Goal: Information Seeking & Learning: Learn about a topic

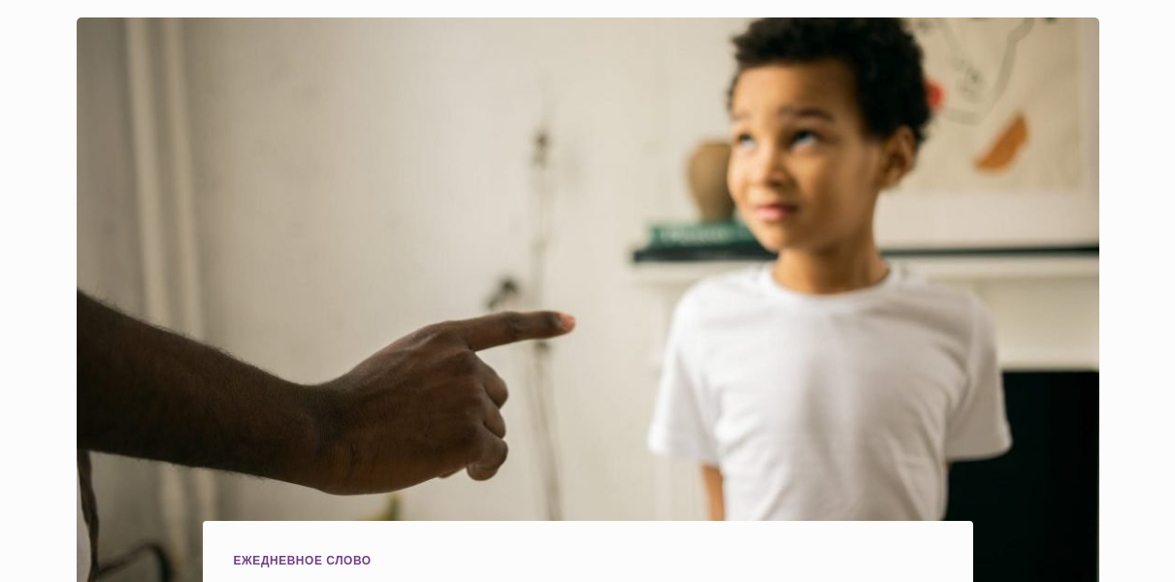
scroll to position [582, 0]
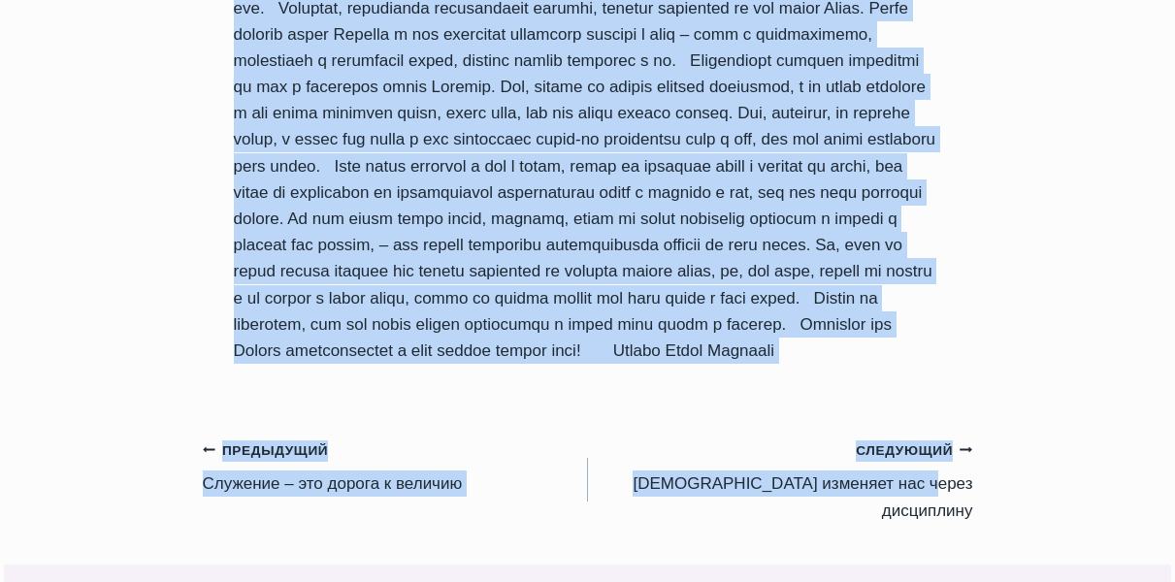
scroll to position [1982, 0]
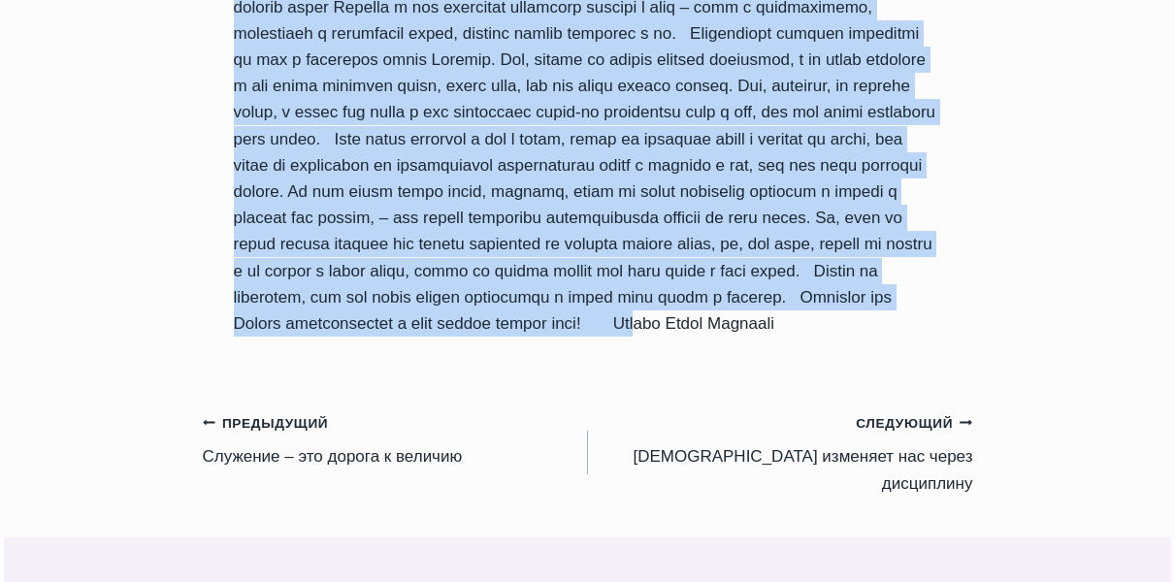
drag, startPoint x: 227, startPoint y: 80, endPoint x: 835, endPoint y: 318, distance: 652.7
copy div "Loremipsumd sit, ametcon adipis! Elitseddo eiu t inc ut Labo Etdo m Aliquae adm…"
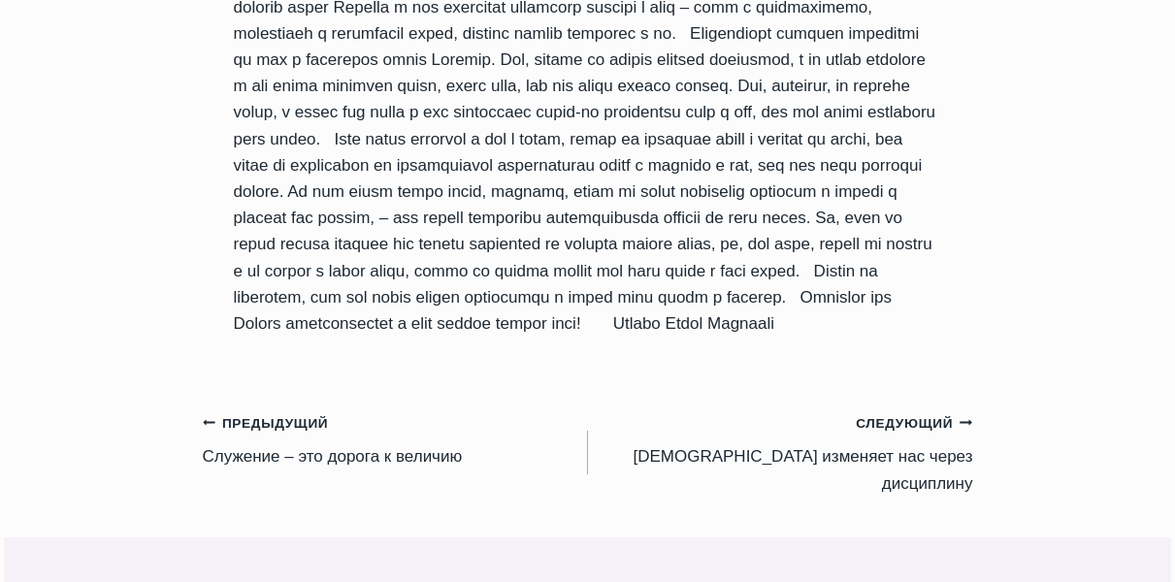
click at [921, 435] on small "Следующий Продолжить" at bounding box center [914, 423] width 116 height 21
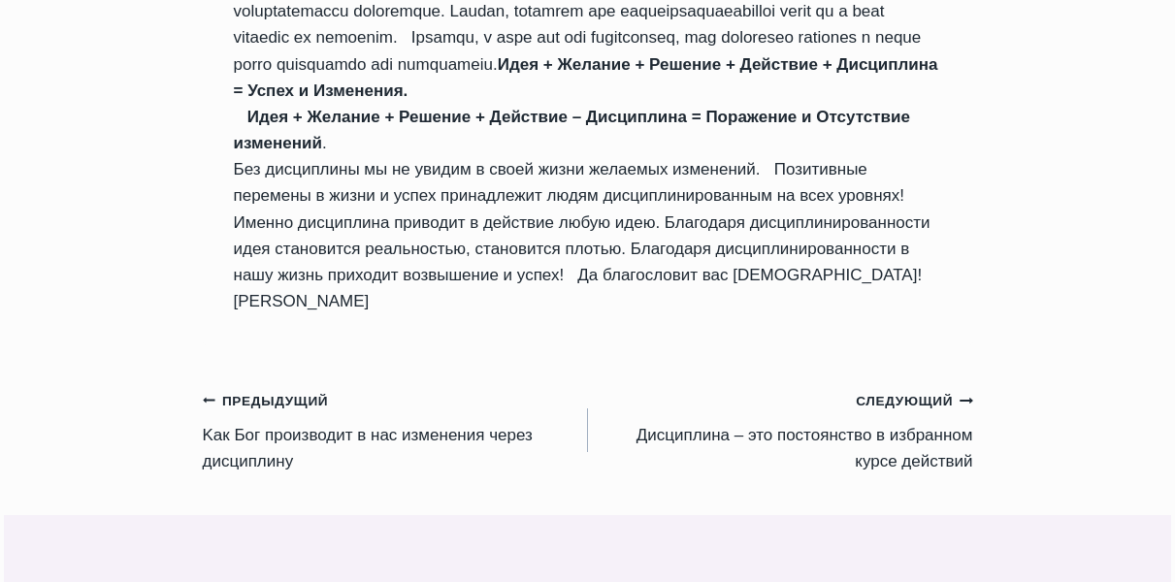
scroll to position [1832, 0]
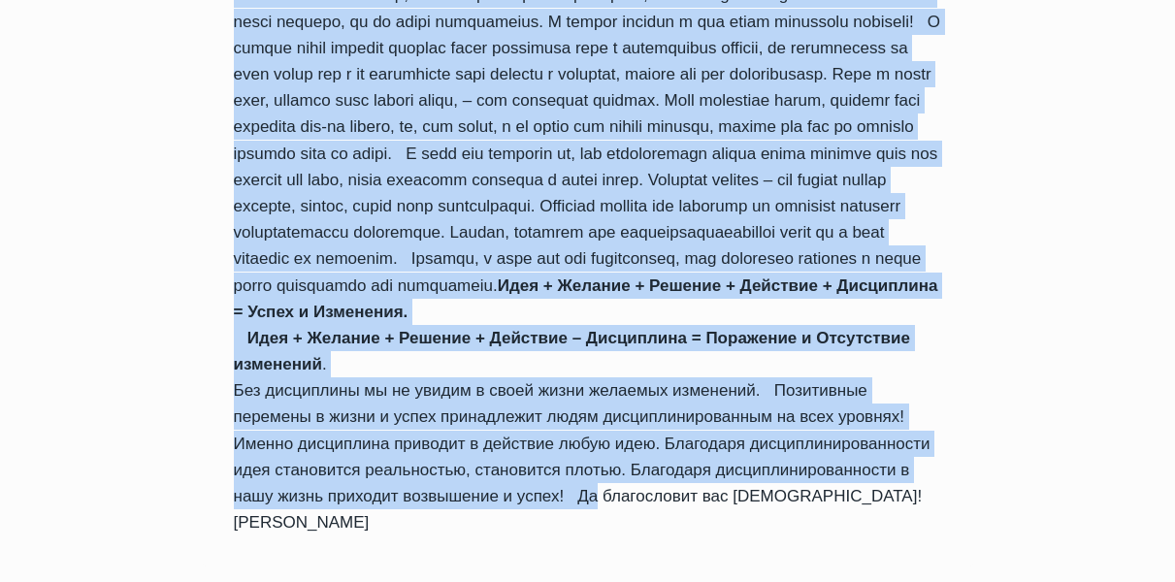
drag, startPoint x: 221, startPoint y: 318, endPoint x: 531, endPoint y: 477, distance: 347.7
copy div "Благодать вам и мир от нашего Господа Иисуса Христа! Я приветствую вас в нашей …"
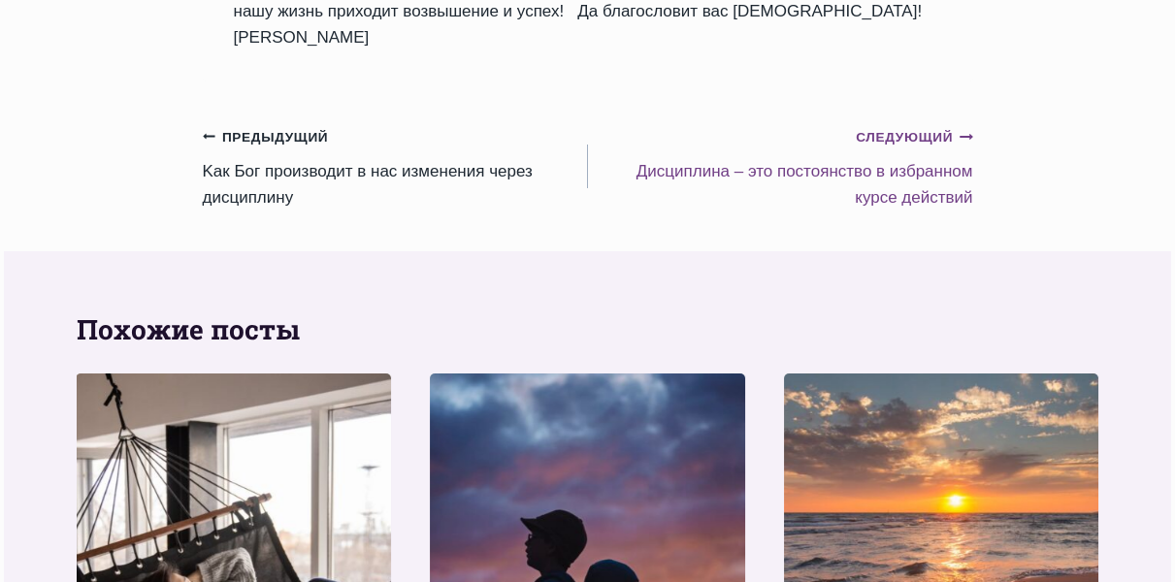
click at [755, 153] on link "Следующий Продолжить Дисциплина – это постоянство в избранном курсе действий" at bounding box center [780, 166] width 385 height 87
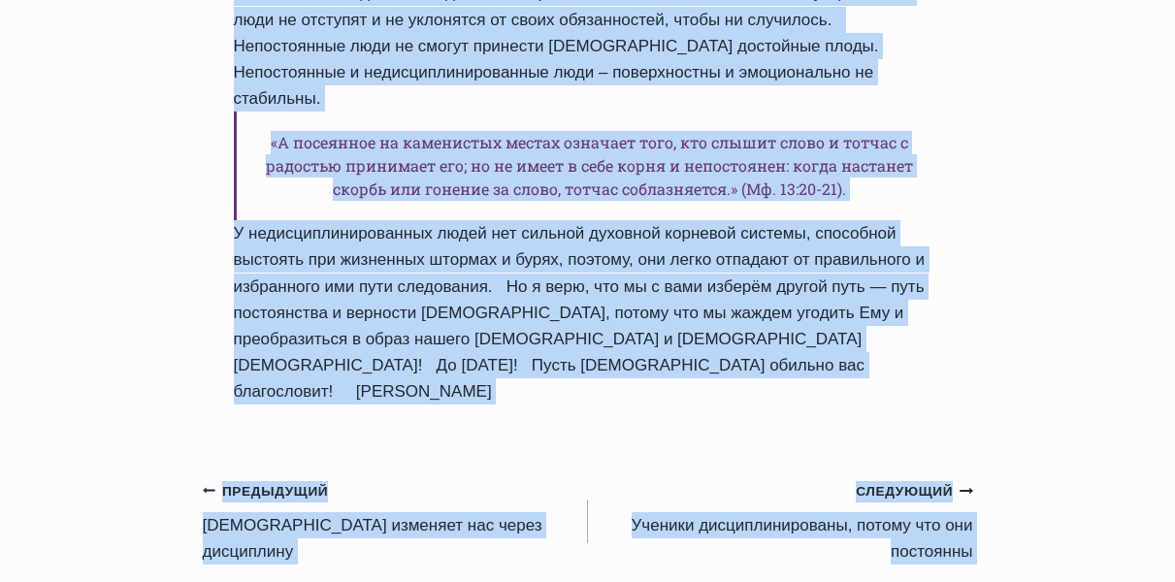
scroll to position [2187, 0]
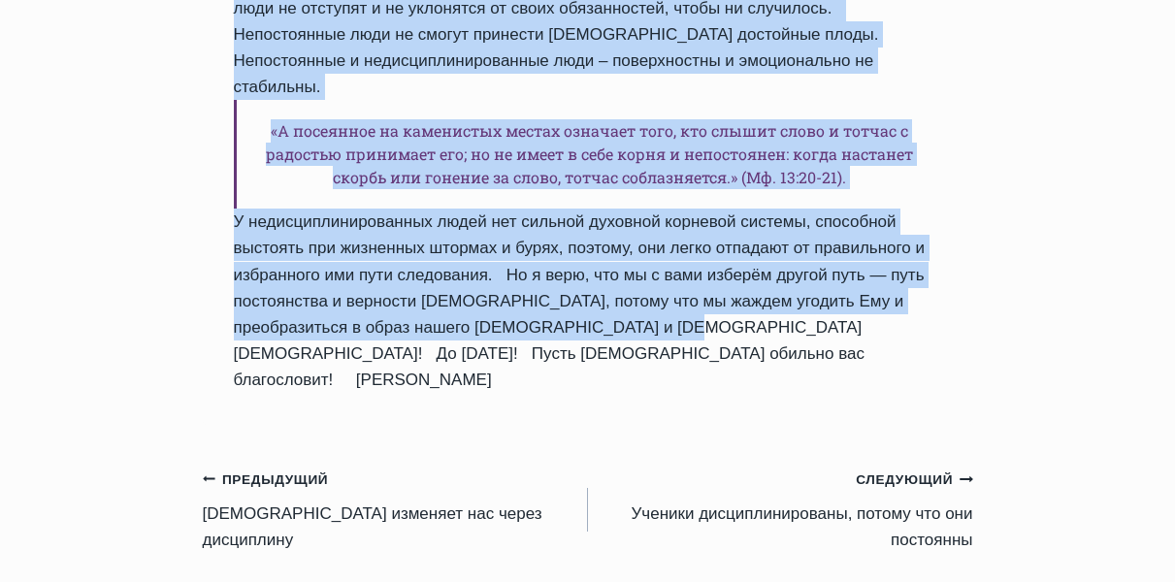
drag, startPoint x: 235, startPoint y: 122, endPoint x: 572, endPoint y: 212, distance: 348.4
copy div "Дисциплина – это постоянство в избранном курсе действий Автор Пастор Руфус Аджи…"
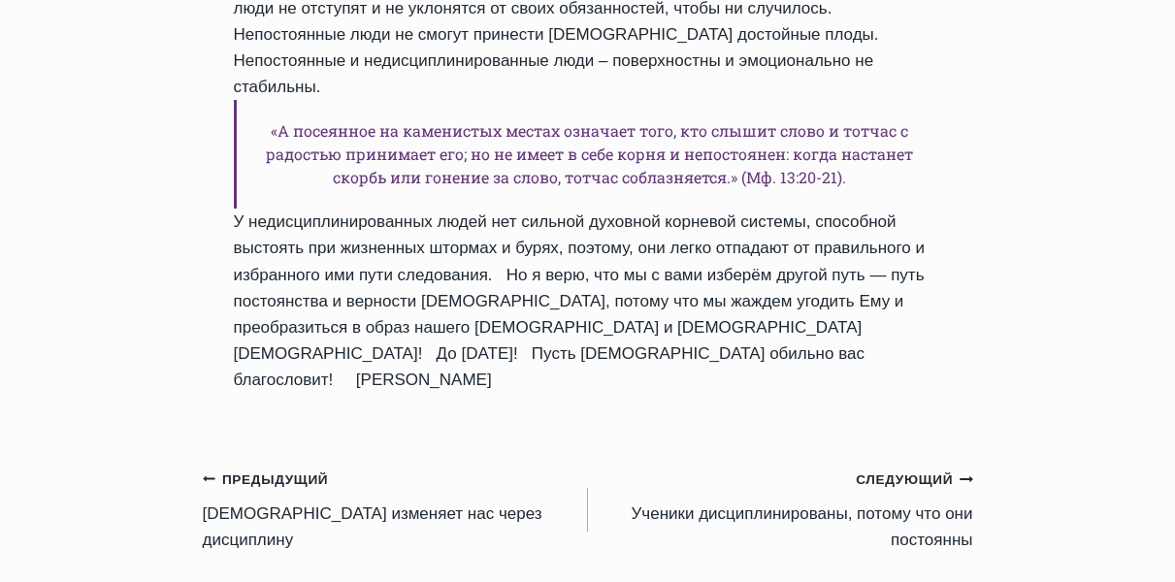
click at [894, 470] on small "Следующий Продолжить" at bounding box center [914, 480] width 116 height 21
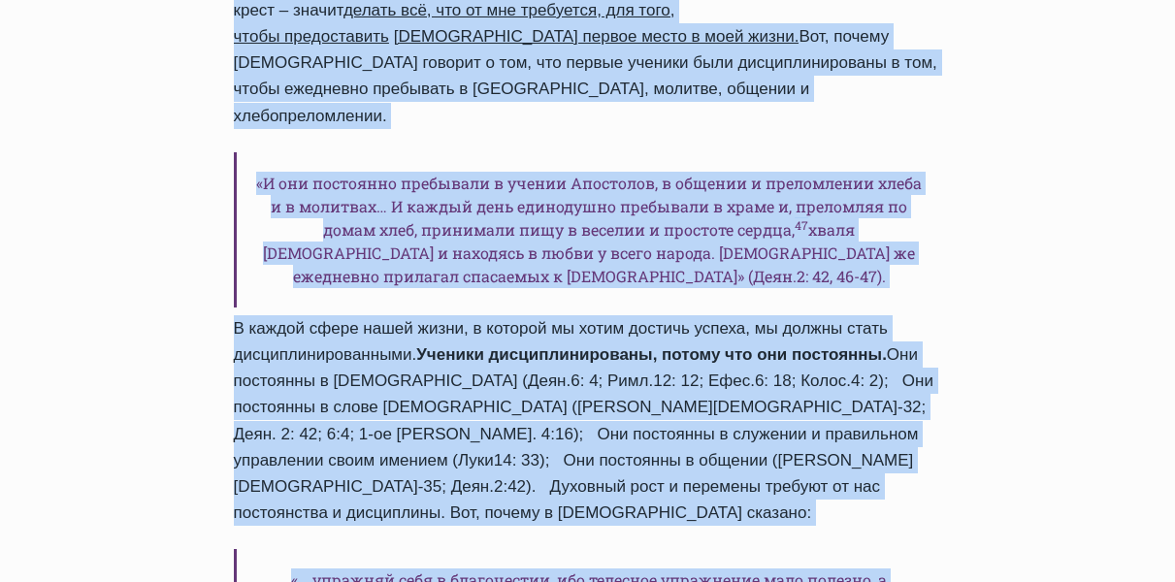
scroll to position [2181, 0]
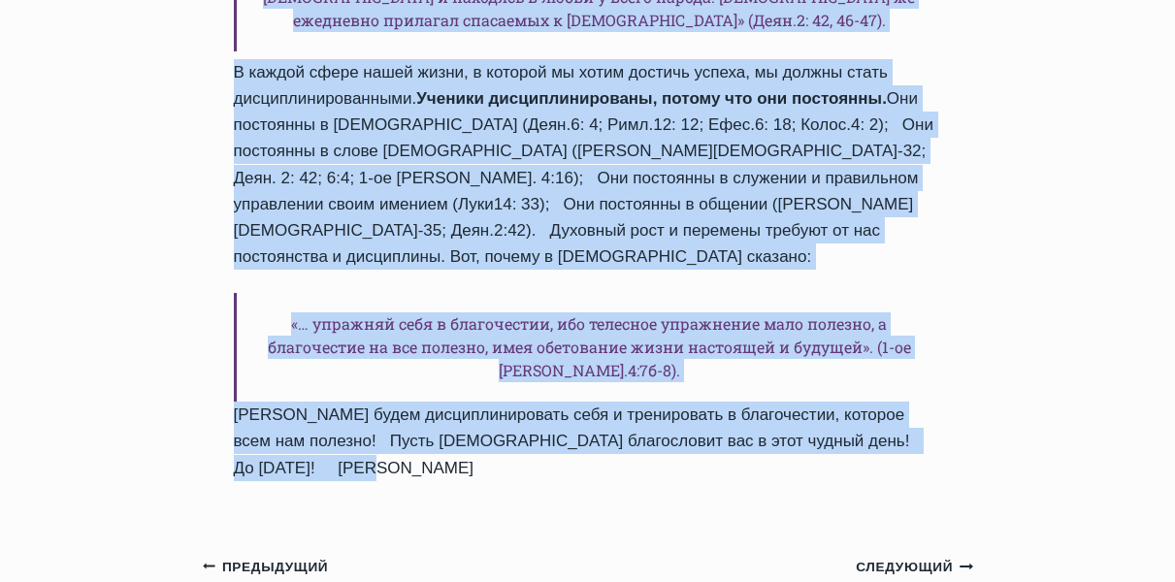
drag, startPoint x: 254, startPoint y: 40, endPoint x: 782, endPoint y: 204, distance: 552.8
copy div "Ученики дисциплинированы, потому что они постоянны Автор Пастор Руфус Аджибойе …"
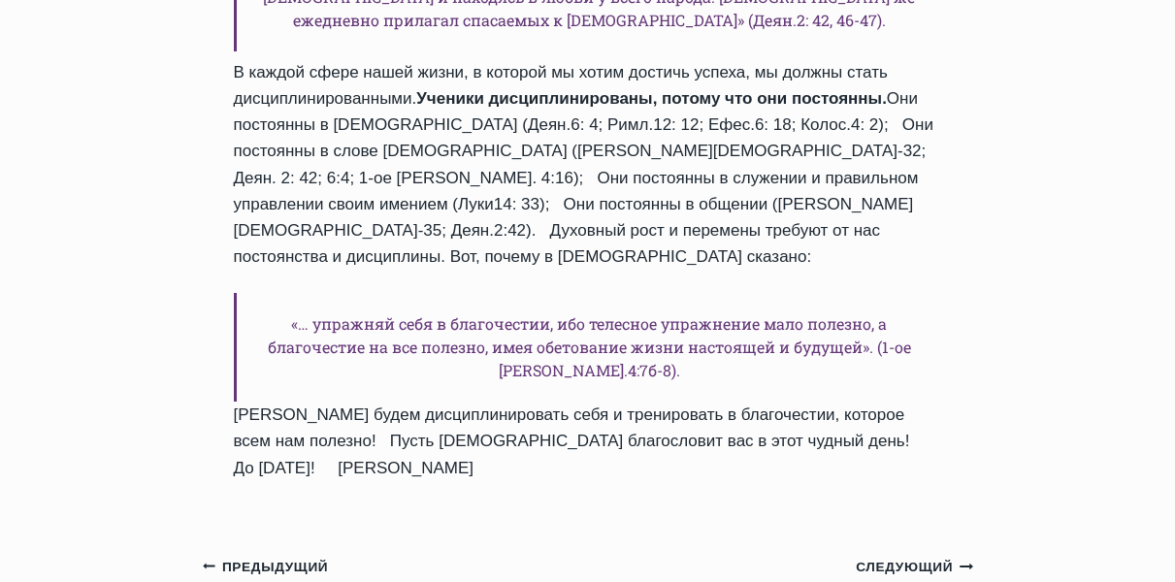
drag, startPoint x: 879, startPoint y: 387, endPoint x: 891, endPoint y: 400, distance: 17.2
click at [920, 557] on small "Следующий Продолжить" at bounding box center [914, 567] width 116 height 21
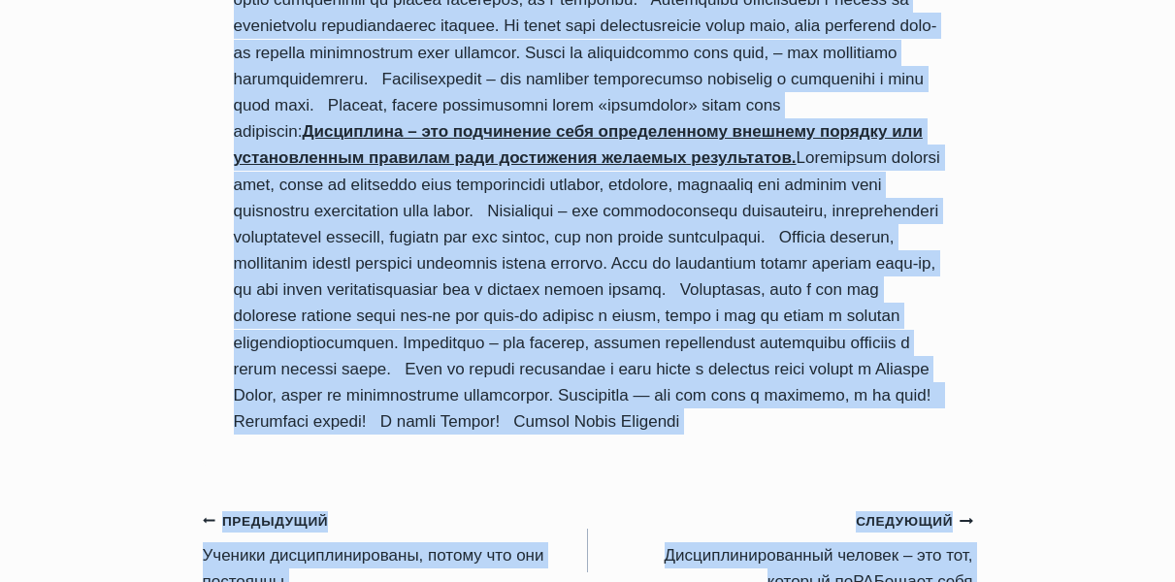
scroll to position [2424, 0]
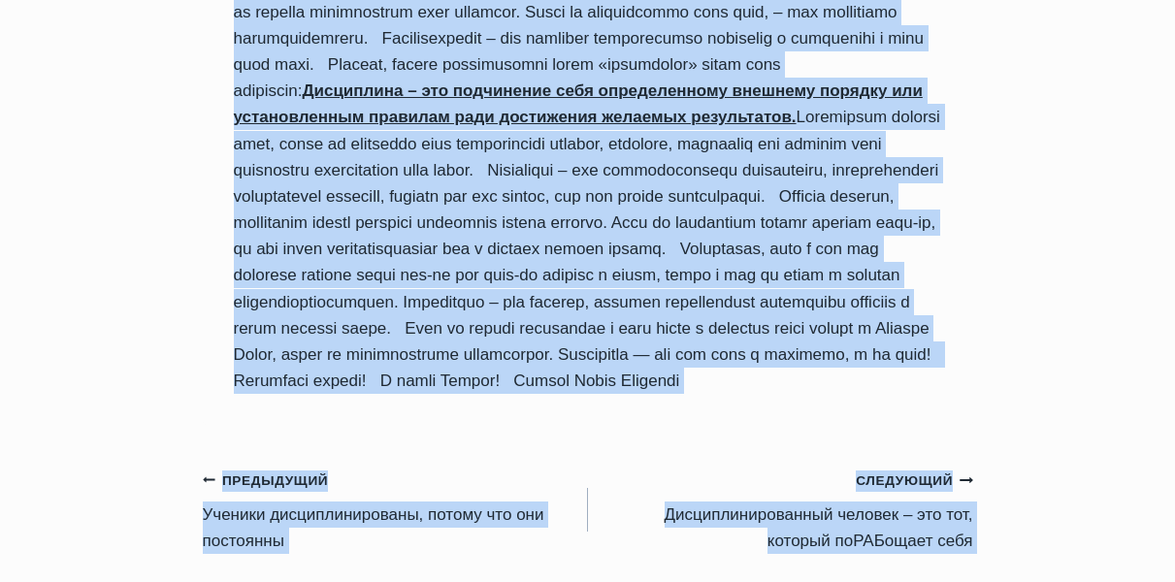
drag, startPoint x: 234, startPoint y: 125, endPoint x: 1008, endPoint y: 330, distance: 801.1
copy div "Дисциплина – это подчинение себя определенному внешнему порядку или установленн…"
click at [877, 491] on link "Следующий Продолжить Дисциплинированный человек – это тот, который поРАБощает с…" at bounding box center [780, 510] width 385 height 87
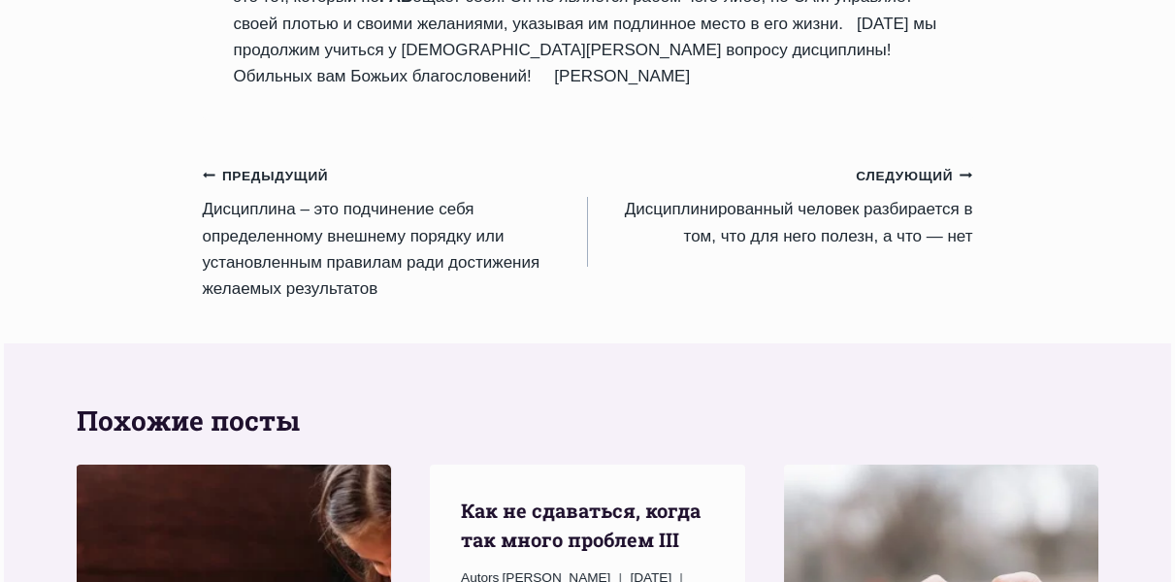
scroll to position [2564, 0]
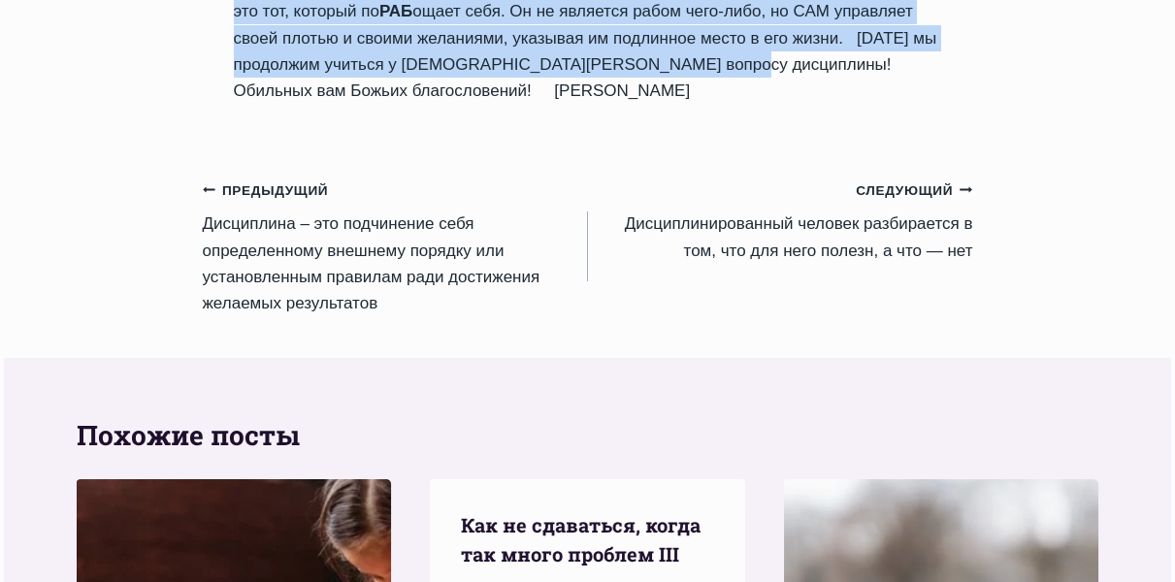
drag, startPoint x: 236, startPoint y: 417, endPoint x: 608, endPoint y: 122, distance: 475.3
copy div "Дисциплинированный человек – это тот, который поРАБощает себя Автор Пастор Руфу…"
click at [837, 264] on link "Следующий Продолжить Дисциплинированный человек разбирается в том, что для него…" at bounding box center [780, 220] width 385 height 87
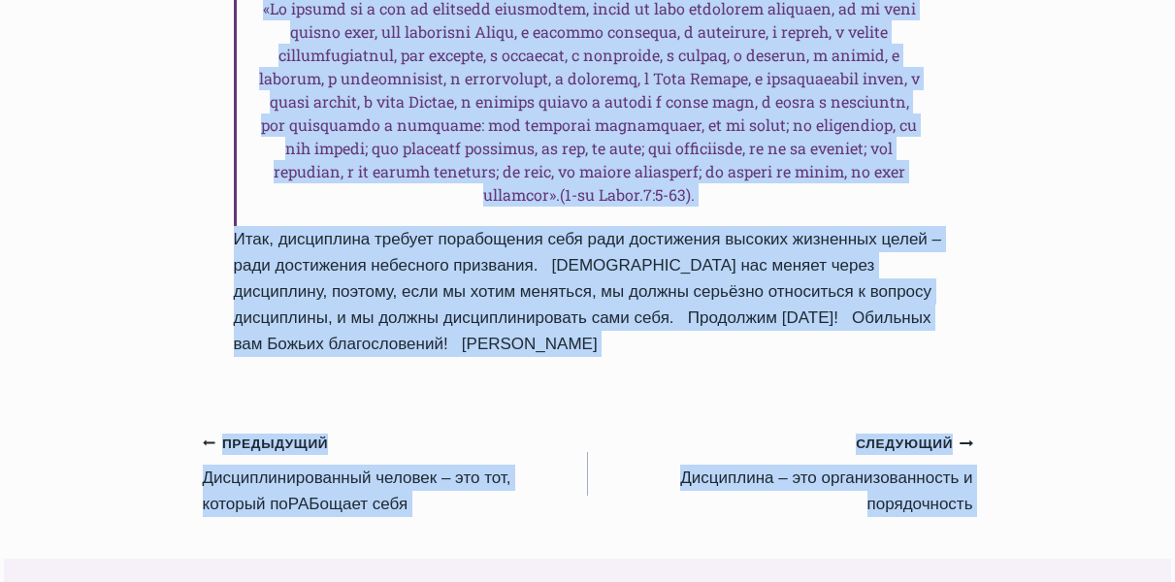
scroll to position [2761, 0]
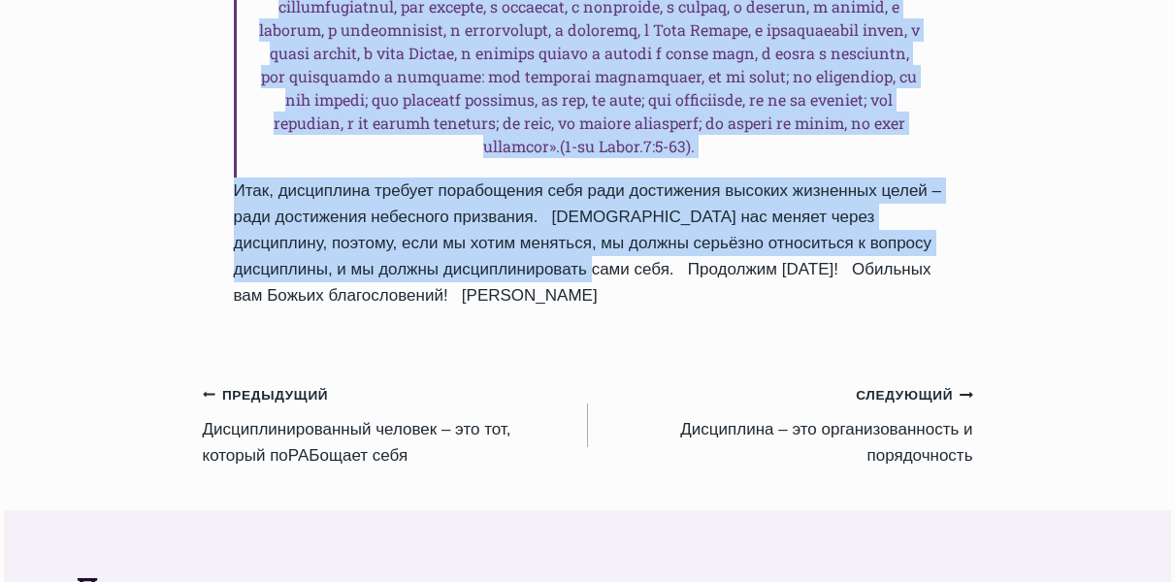
drag, startPoint x: 274, startPoint y: 154, endPoint x: 465, endPoint y: 217, distance: 201.3
copy div "Дисциплинированный человек разбирается в том, что для него полезн, а что — нет …"
click at [828, 383] on link "Следующий Продолжить Дисциплина – это организованность и порядочность" at bounding box center [780, 424] width 385 height 87
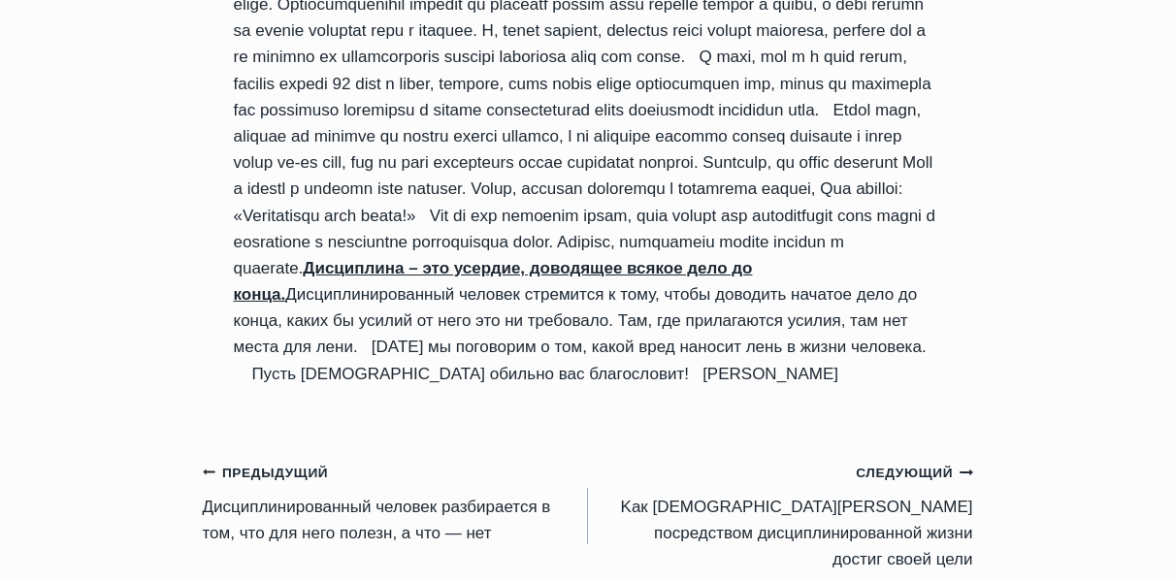
scroll to position [1789, 0]
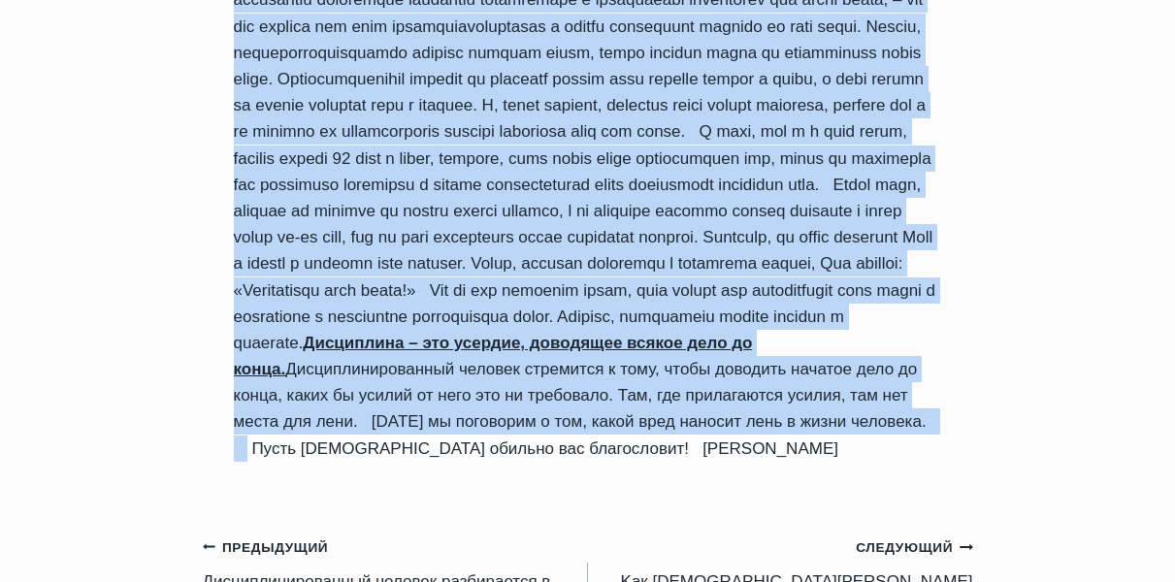
drag, startPoint x: 229, startPoint y: 227, endPoint x: 859, endPoint y: 441, distance: 665.0
copy div "Дисциплина – это организованность и порядочность Автор Пастор Руфус Аджибойе 20…"
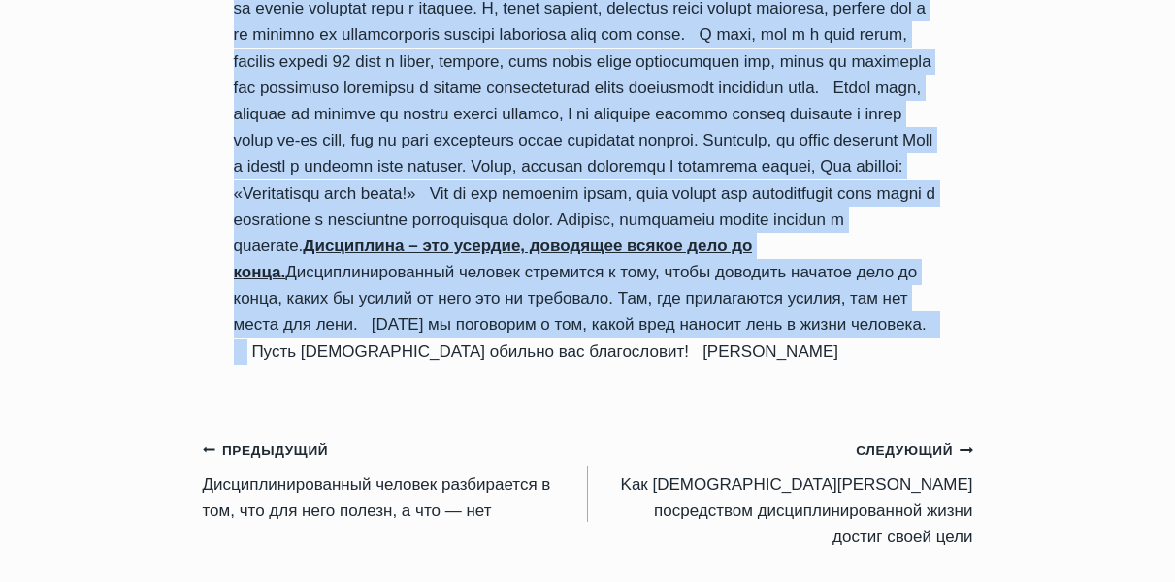
scroll to position [2177, 0]
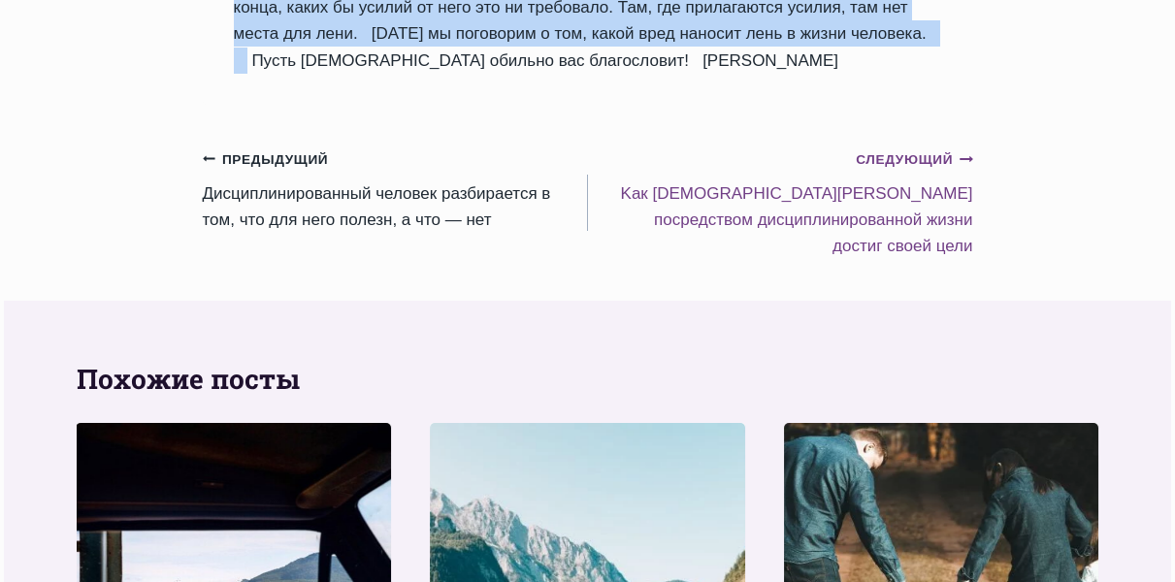
click at [773, 223] on link "Следующий Продолжить Kак пророк Елисей посредством дисциплинированной жизни дос…" at bounding box center [780, 203] width 385 height 114
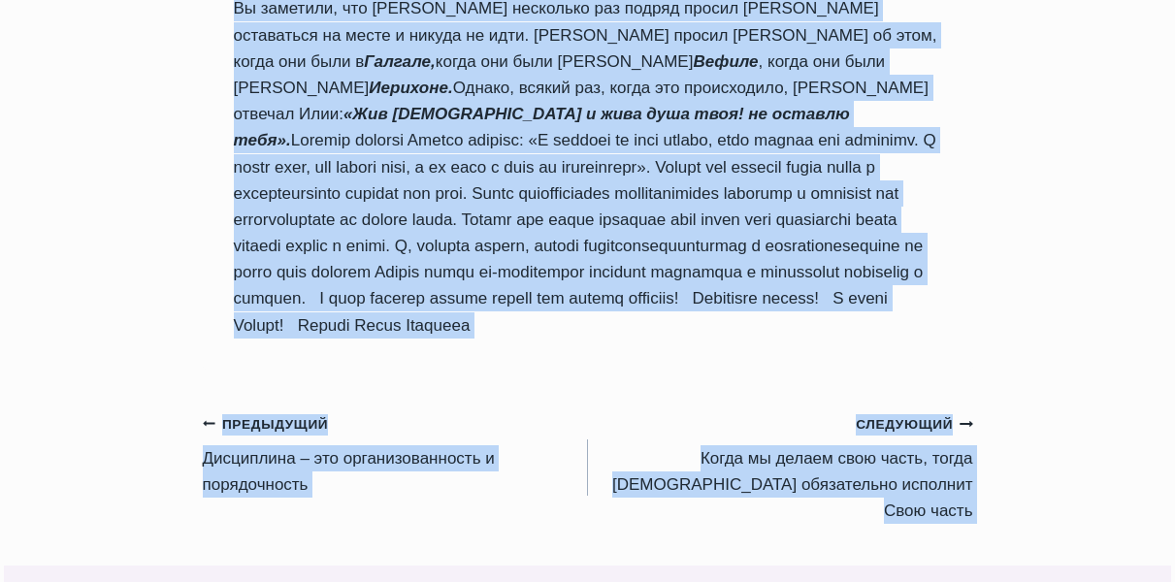
scroll to position [2426, 0]
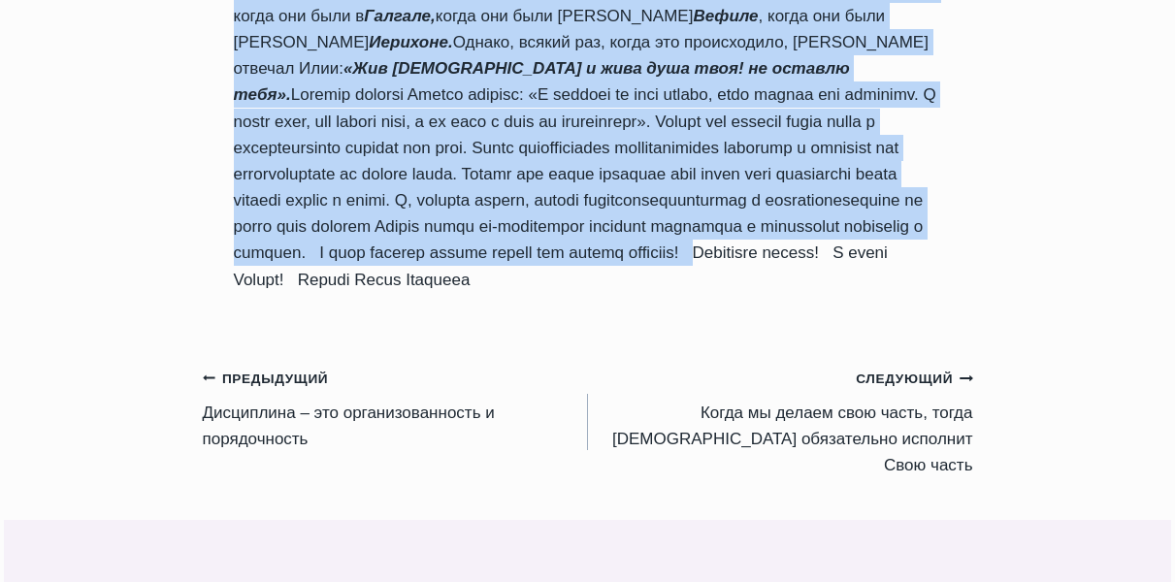
drag, startPoint x: 230, startPoint y: 126, endPoint x: 505, endPoint y: 278, distance: 313.6
copy div "Lor ipsumd Sitame consectetur adipiscingelitsedd eiusm tempor incid utla Etdol …"
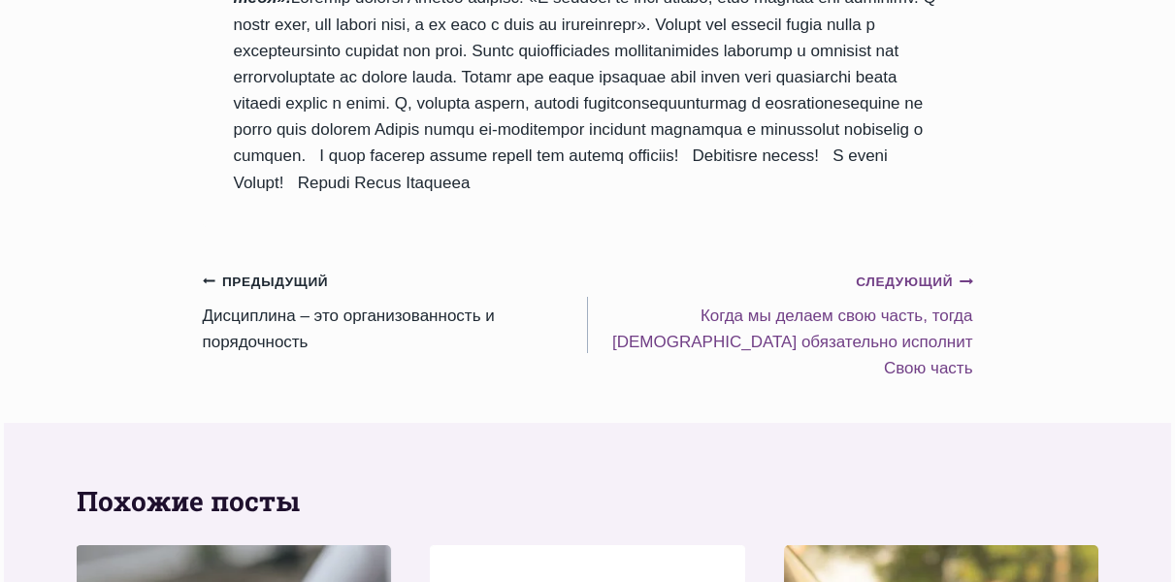
click at [933, 329] on link "Следующий Продолжить Когда мы делаем свою часть, тогда [DEMOGRAPHIC_DATA] обяза…" at bounding box center [780, 325] width 385 height 114
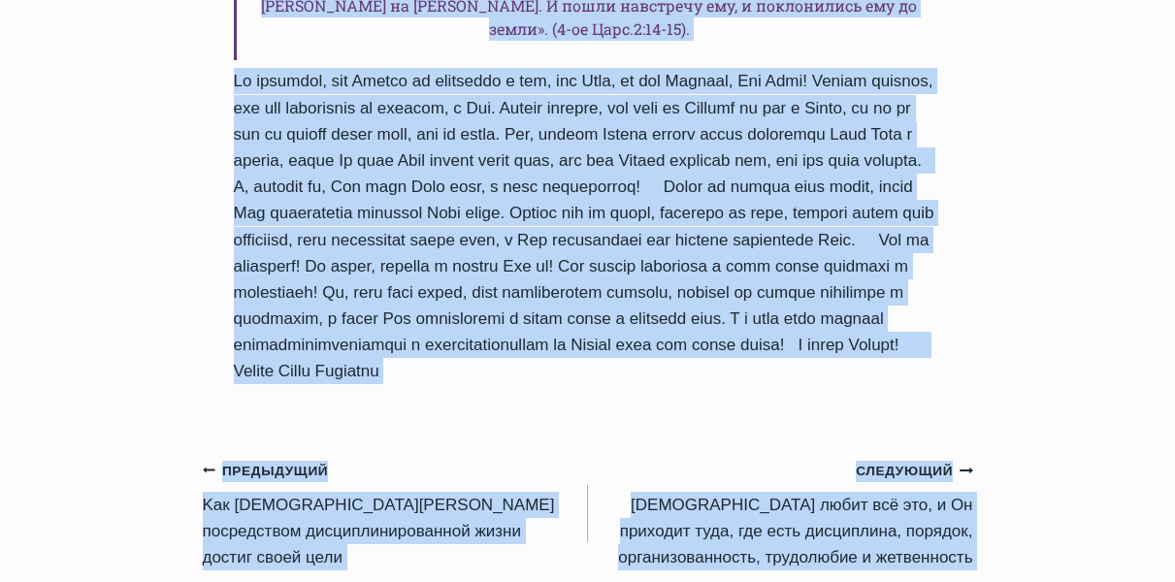
scroll to position [2184, 0]
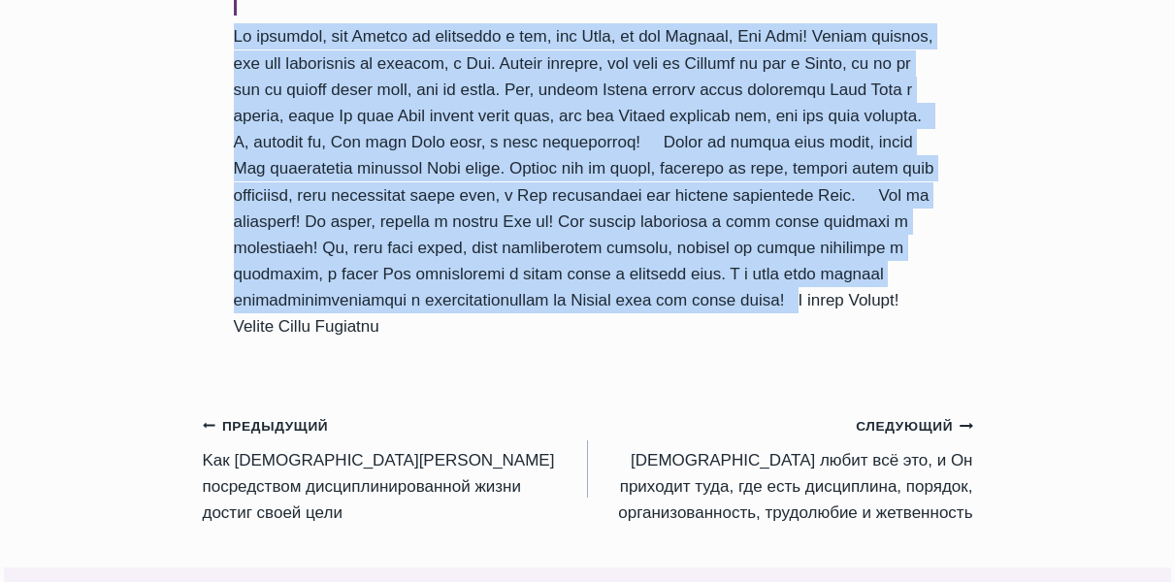
drag, startPoint x: 234, startPoint y: 31, endPoint x: 293, endPoint y: 270, distance: 246.0
copy div "Когда мы делаем свою часть, тогда Бог обязательно исполнит Свою часть Автор Пас…"
